Goal: Obtain resource: Obtain resource

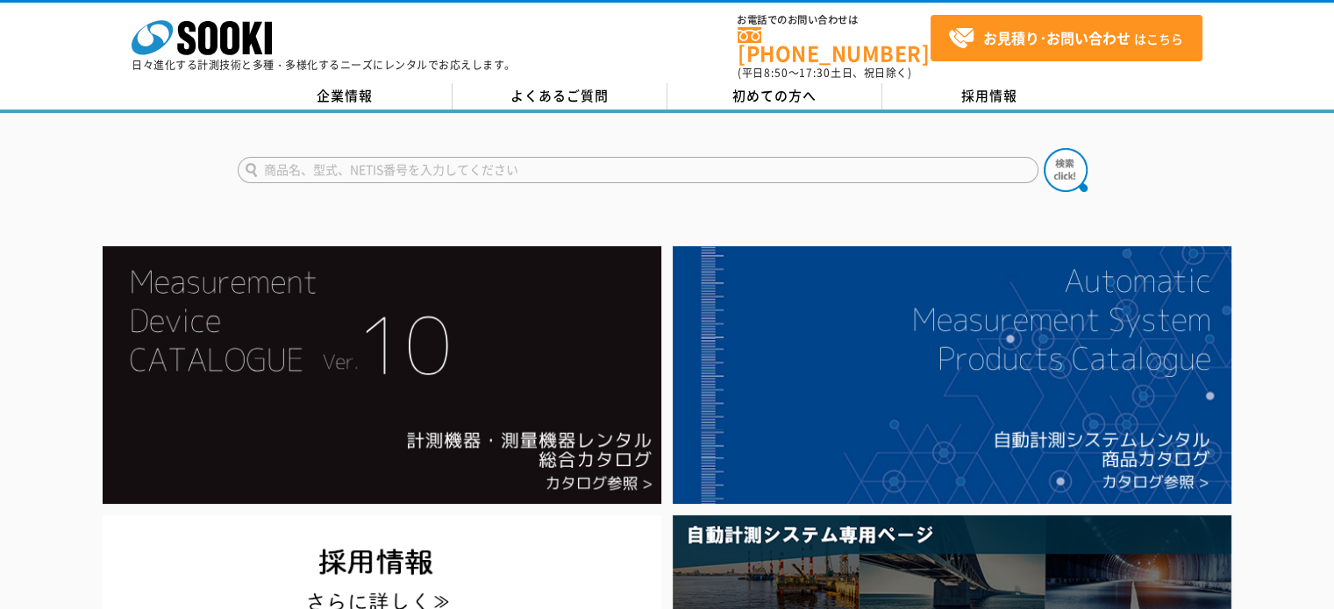
click at [521, 157] on input "text" at bounding box center [638, 170] width 800 height 26
type input "膜厚計"
click at [1043, 148] on button at bounding box center [1065, 170] width 44 height 44
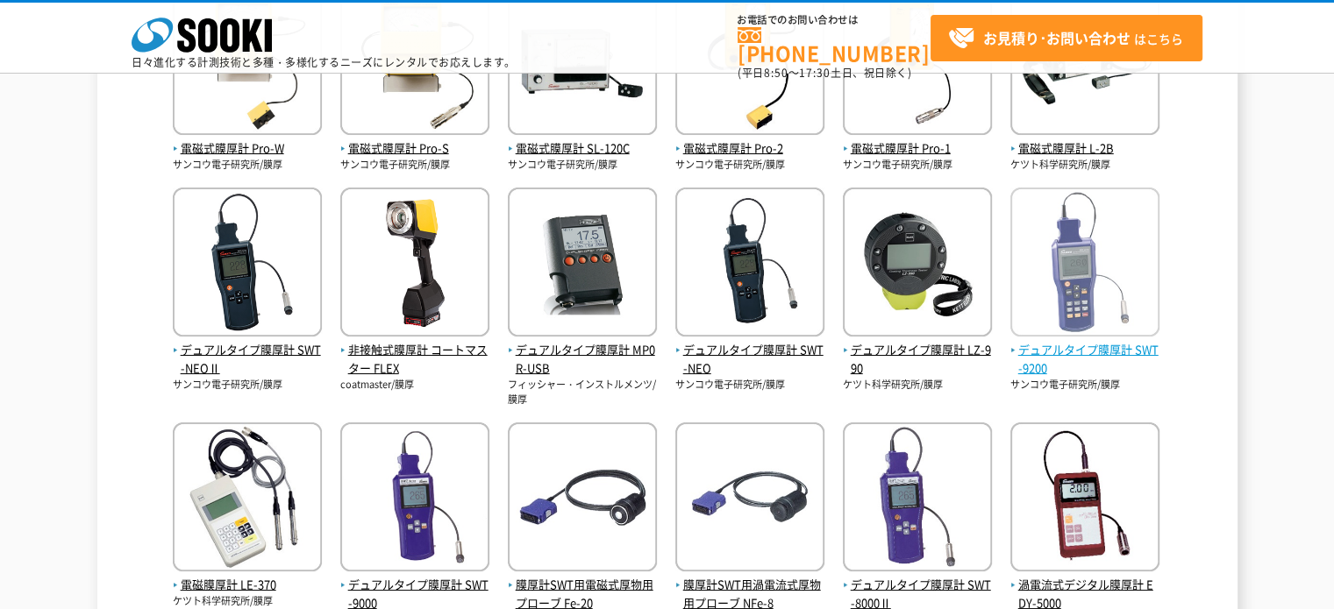
scroll to position [438, 0]
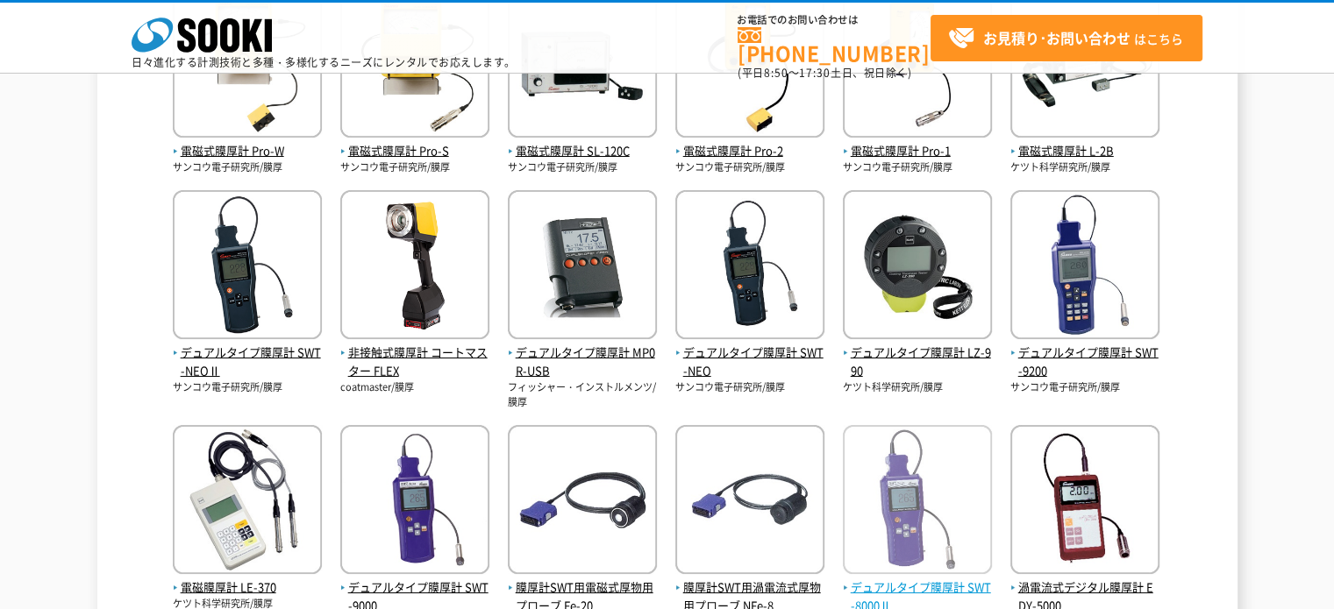
click at [900, 510] on img at bounding box center [917, 501] width 149 height 153
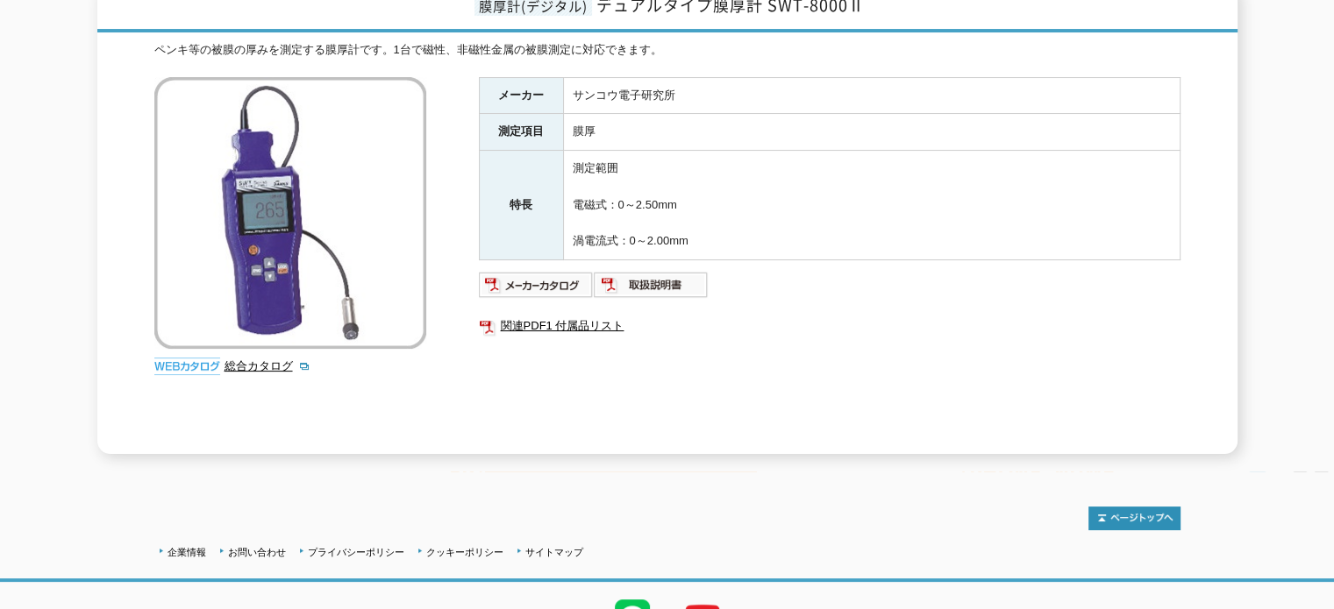
scroll to position [263, 0]
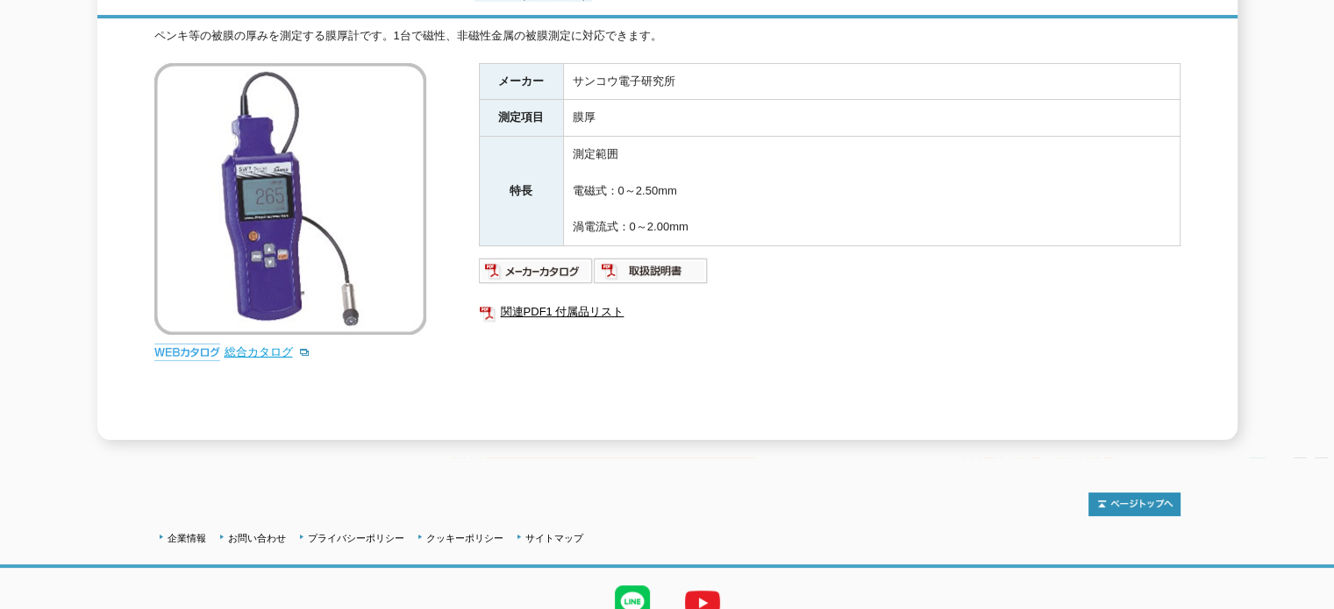
click at [245, 345] on link "総合カタログ" at bounding box center [267, 351] width 86 height 13
